Goal: Task Accomplishment & Management: Use online tool/utility

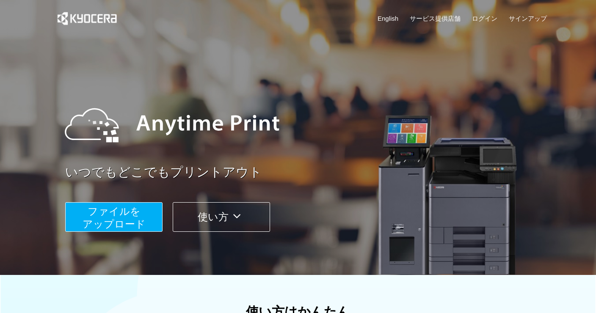
click at [129, 223] on span "ファイルを ​​アップロード" at bounding box center [114, 218] width 63 height 24
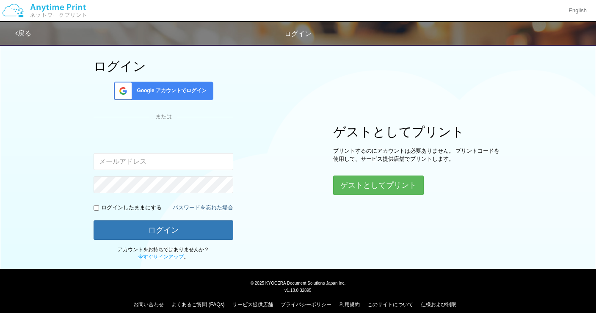
scroll to position [46, 0]
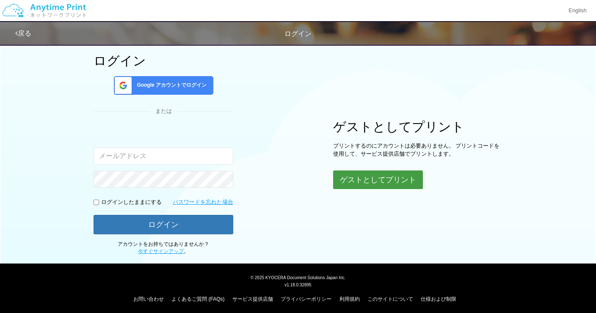
click at [358, 179] on button "ゲストとしてプリント" at bounding box center [378, 180] width 90 height 19
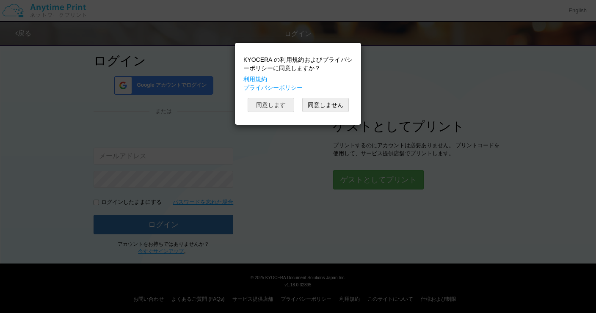
click at [283, 104] on button "同意します" at bounding box center [271, 105] width 47 height 14
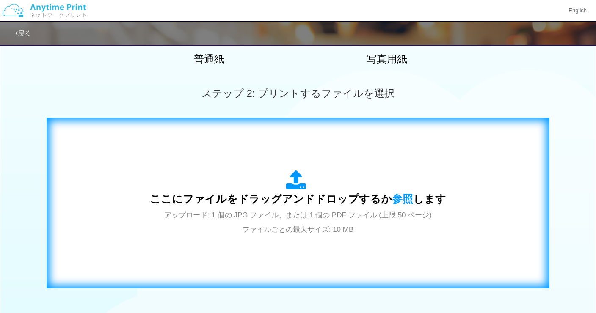
scroll to position [210, 0]
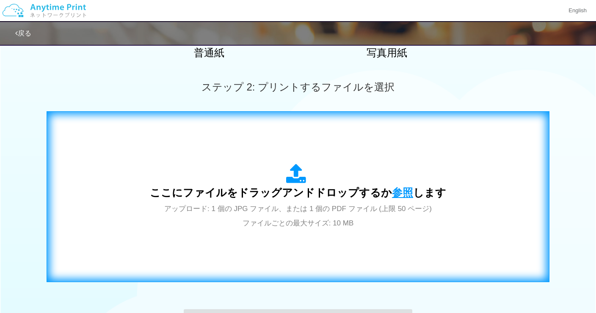
click at [401, 192] on span "参照" at bounding box center [402, 193] width 21 height 12
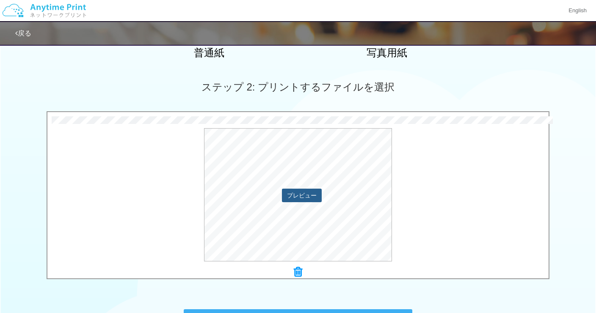
click at [309, 196] on button "プレビュー" at bounding box center [302, 196] width 40 height 14
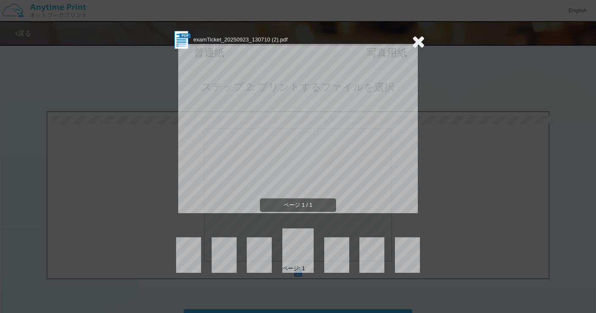
click at [420, 41] on icon at bounding box center [418, 41] width 13 height 17
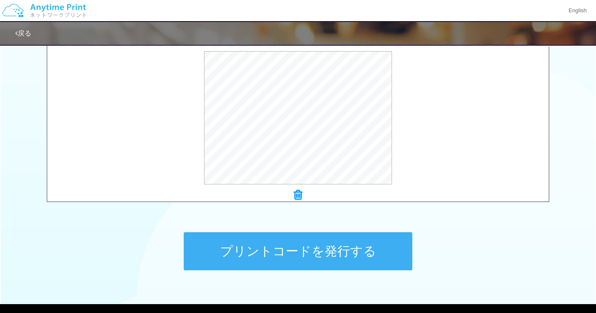
scroll to position [299, 0]
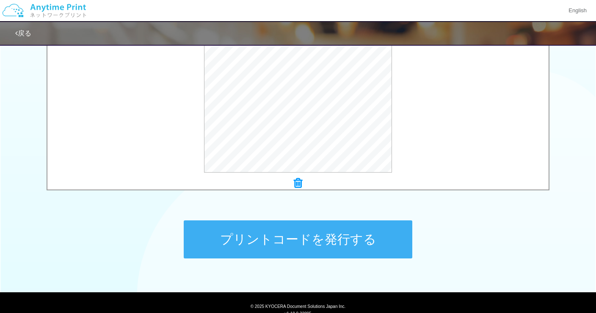
click at [335, 232] on button "プリントコードを発行する" at bounding box center [298, 239] width 228 height 38
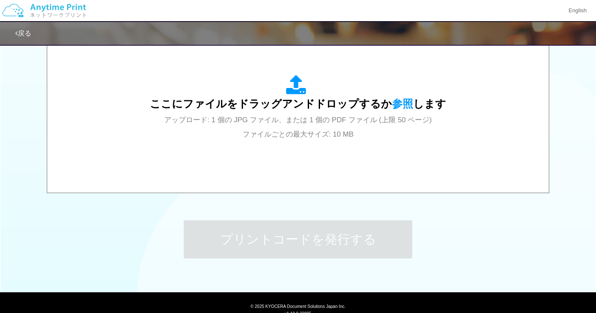
scroll to position [0, 0]
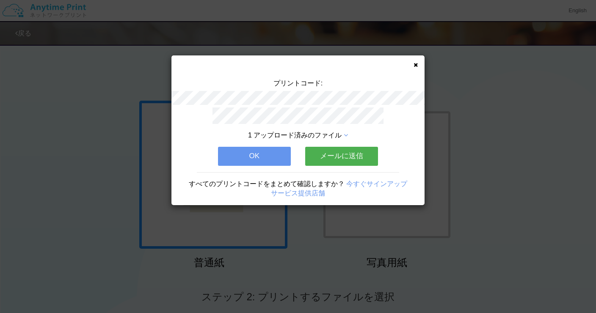
click at [267, 151] on button "OK" at bounding box center [254, 156] width 73 height 19
